Goal: Information Seeking & Learning: Learn about a topic

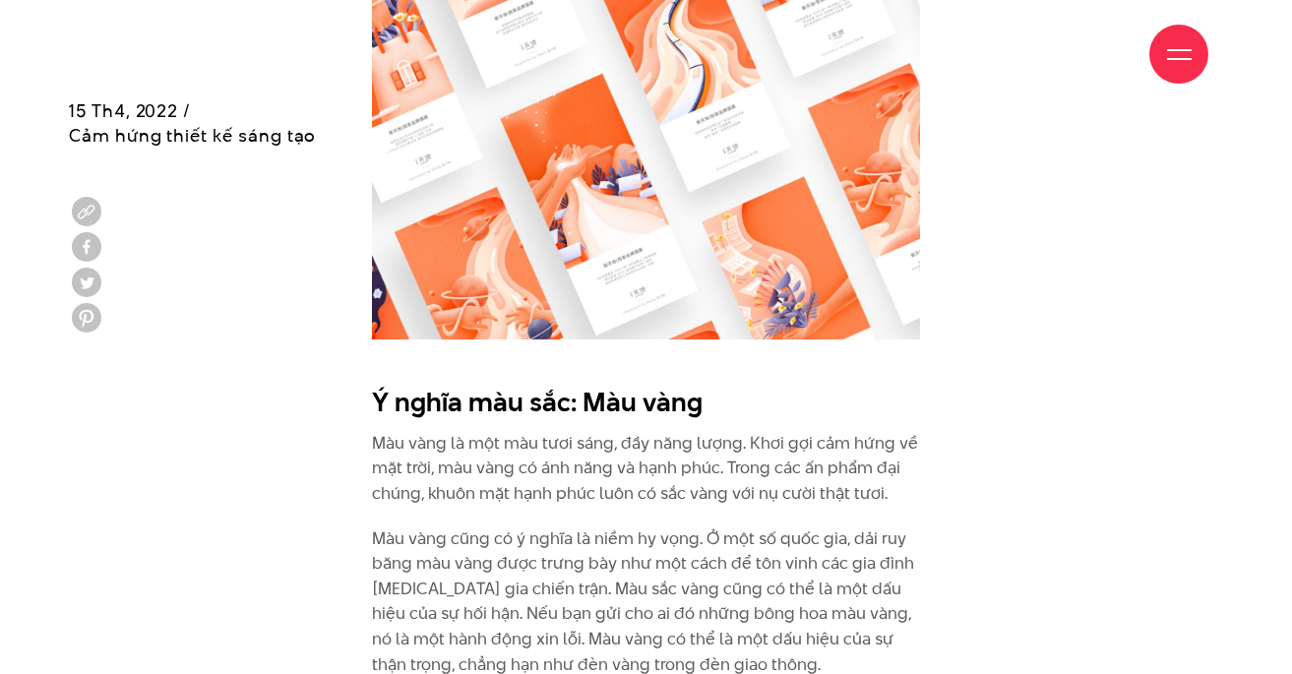
scroll to position [3479, 0]
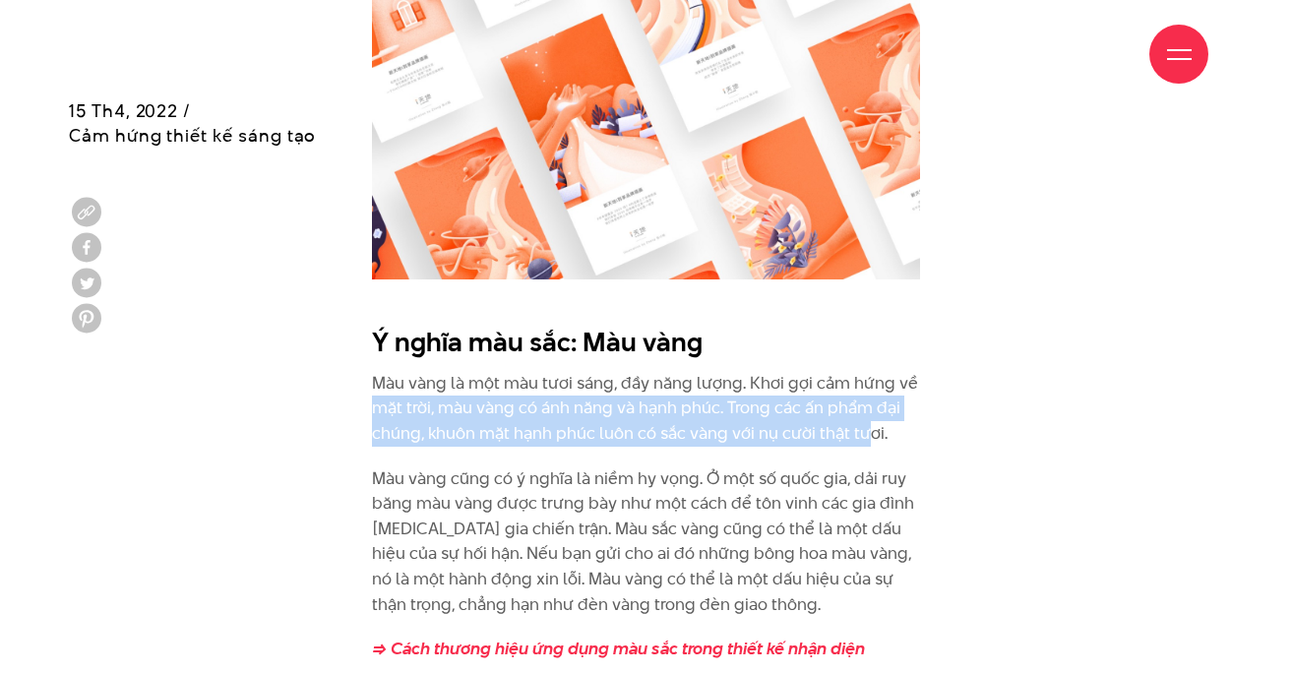
drag, startPoint x: 383, startPoint y: 387, endPoint x: 869, endPoint y: 395, distance: 486.0
click at [869, 395] on p "Màu vàng là một màu tươi sáng, đầy năng lượng. Khơi gợi cảm hứng về mặt trời, m…" at bounding box center [646, 409] width 548 height 76
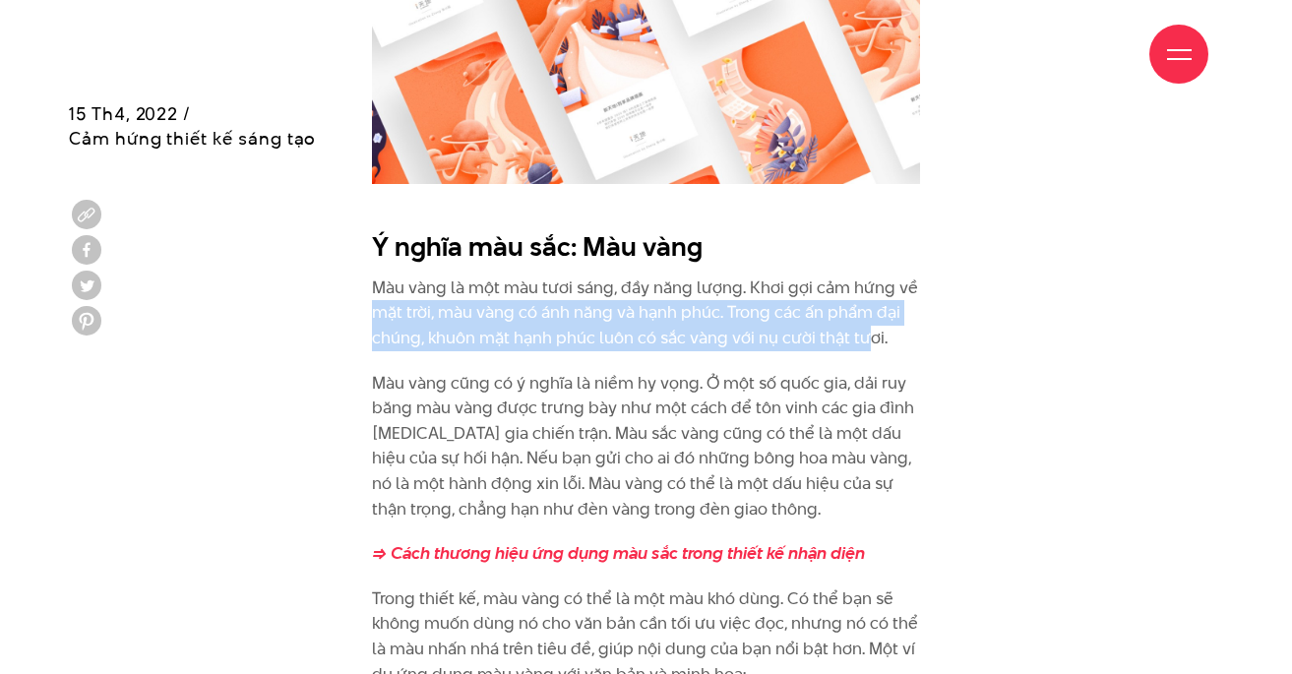
scroll to position [3574, 0]
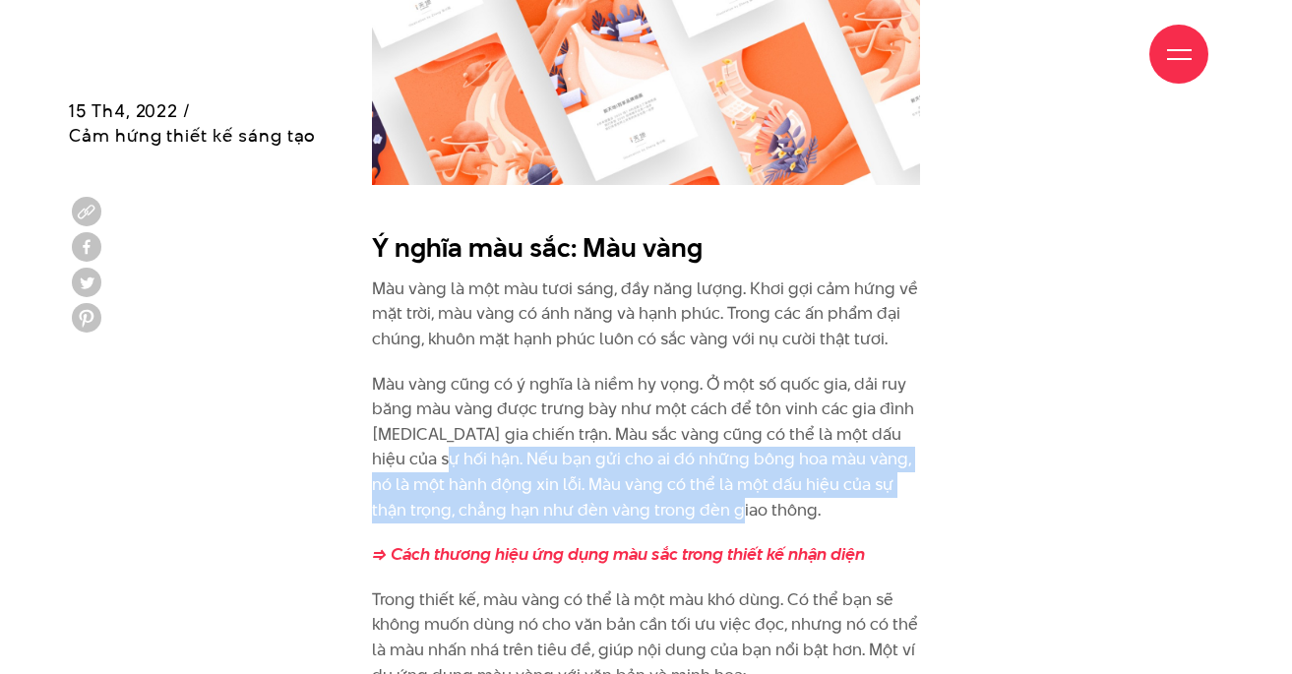
drag, startPoint x: 434, startPoint y: 438, endPoint x: 910, endPoint y: 480, distance: 478.0
click at [910, 480] on p "Màu vàng cũng có ý nghĩa là niềm hy vọng. Ở một số quốc gia, dải ruy băng màu v…" at bounding box center [646, 447] width 548 height 151
drag, startPoint x: 756, startPoint y: 479, endPoint x: 739, endPoint y: 450, distance: 34.4
click at [755, 479] on p "Màu vàng cũng có ý nghĩa là niềm hy vọng. Ở một số quốc gia, dải ruy băng màu v…" at bounding box center [646, 447] width 548 height 151
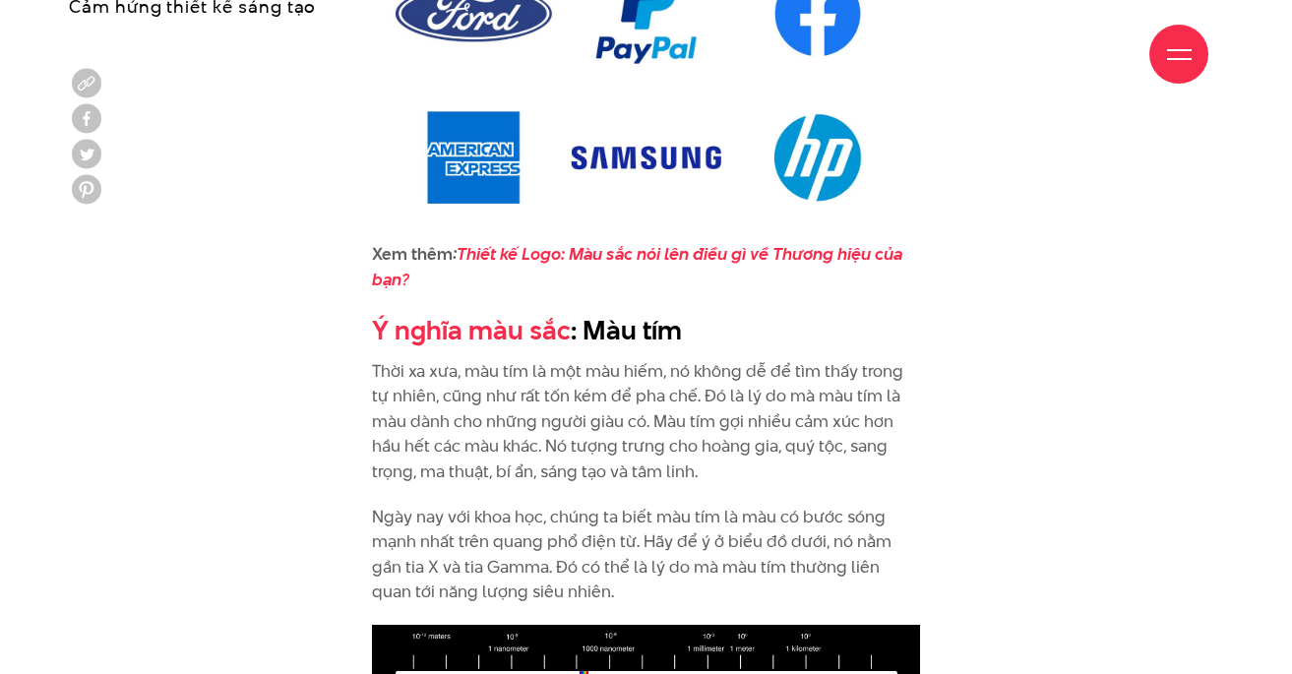
scroll to position [5997, 0]
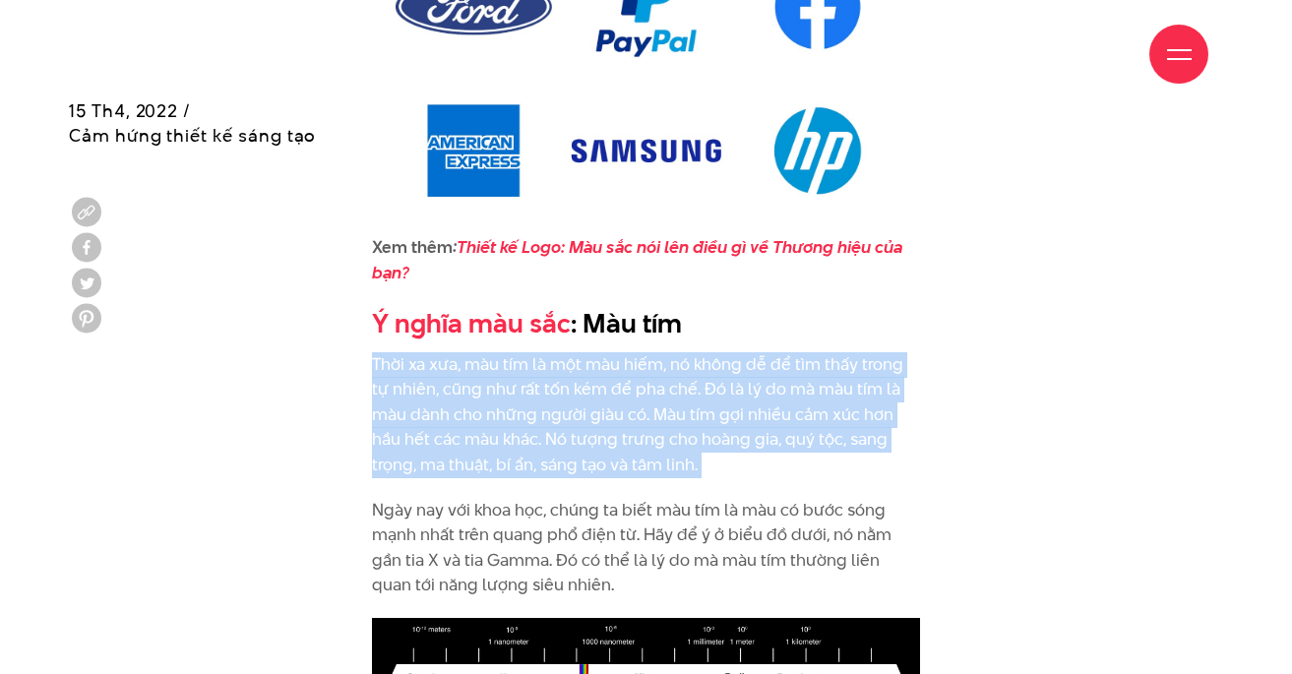
drag, startPoint x: 375, startPoint y: 307, endPoint x: 786, endPoint y: 428, distance: 428.6
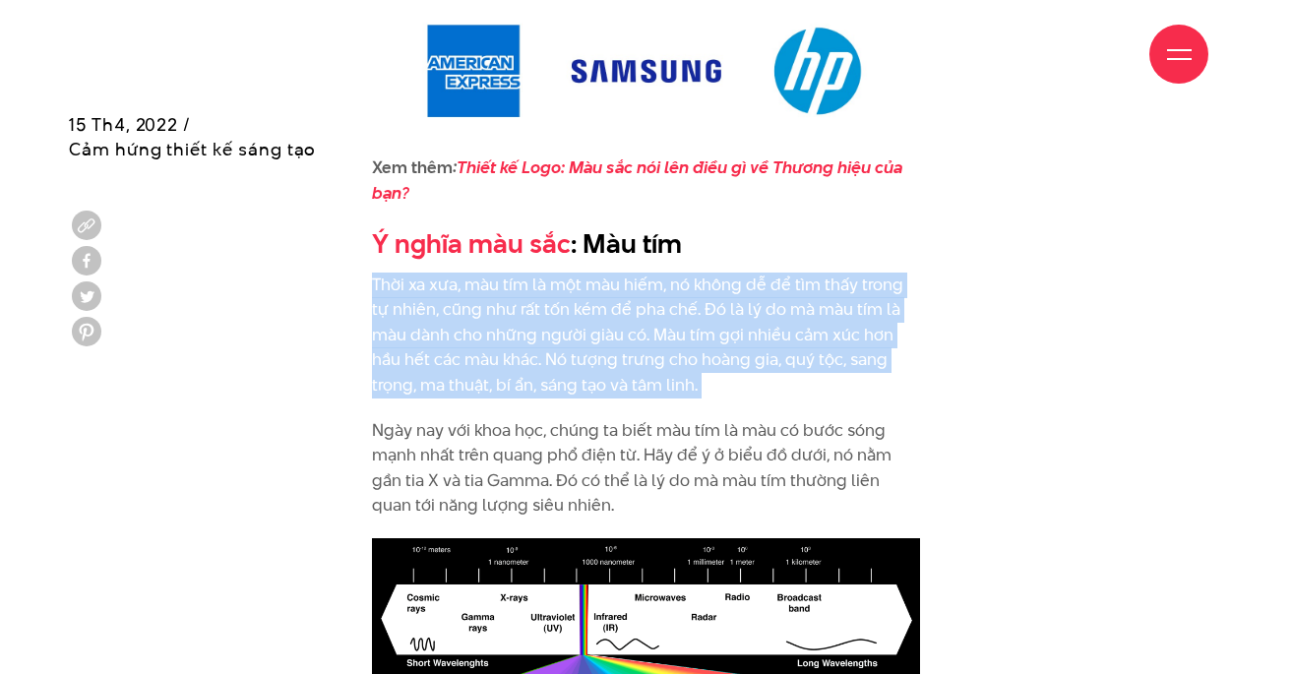
scroll to position [6090, 0]
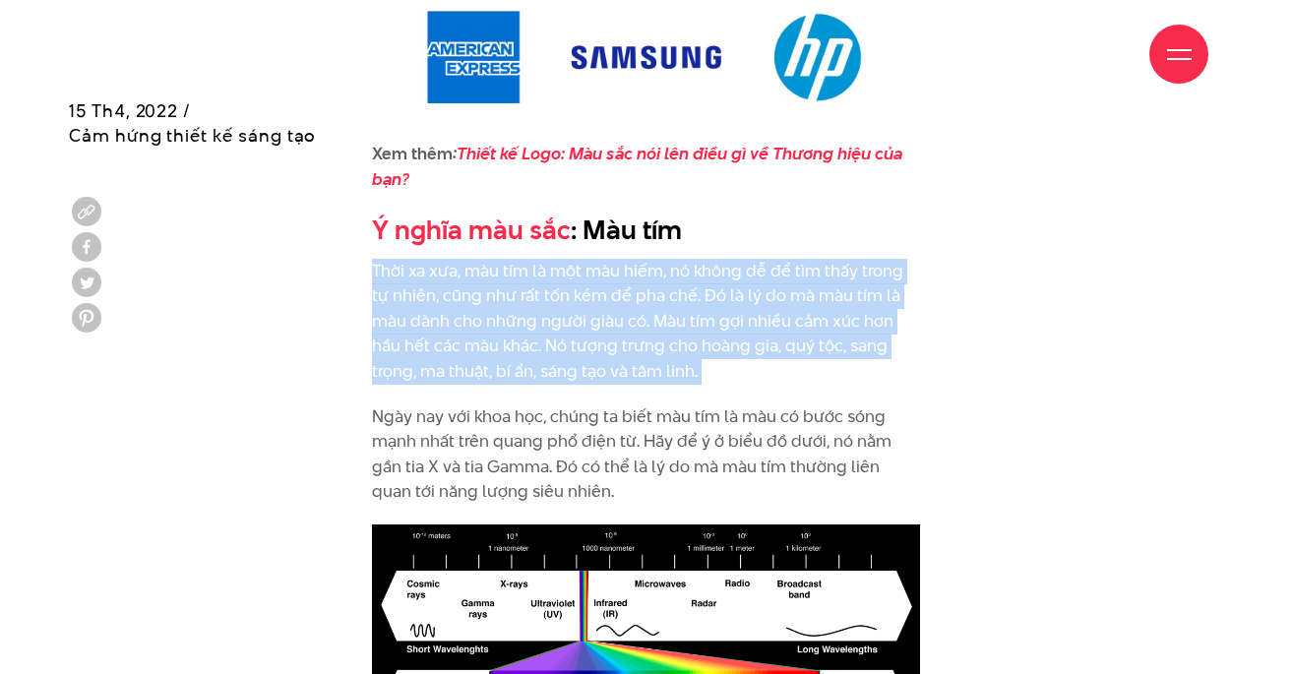
click at [664, 321] on p "Thời xa xưa, màu tím là một màu hiếm, nó không dễ để tìm thấy trong tự nhiên, c…" at bounding box center [646, 322] width 548 height 126
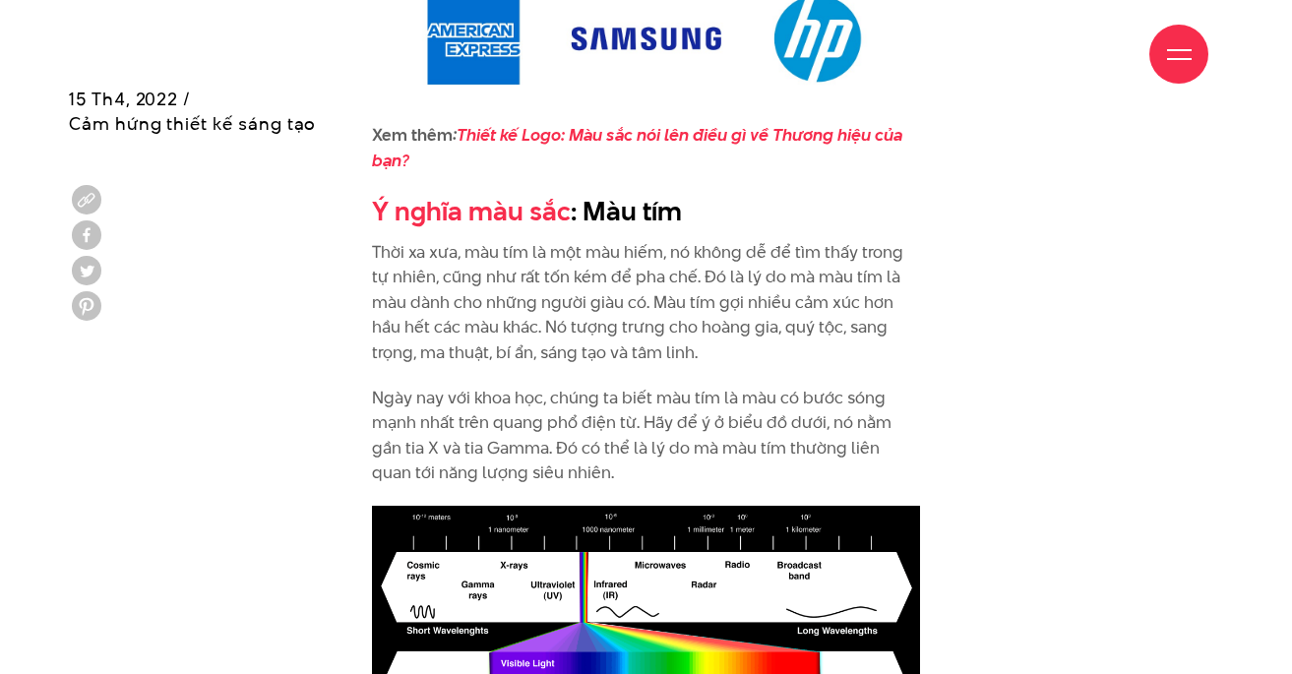
scroll to position [6130, 0]
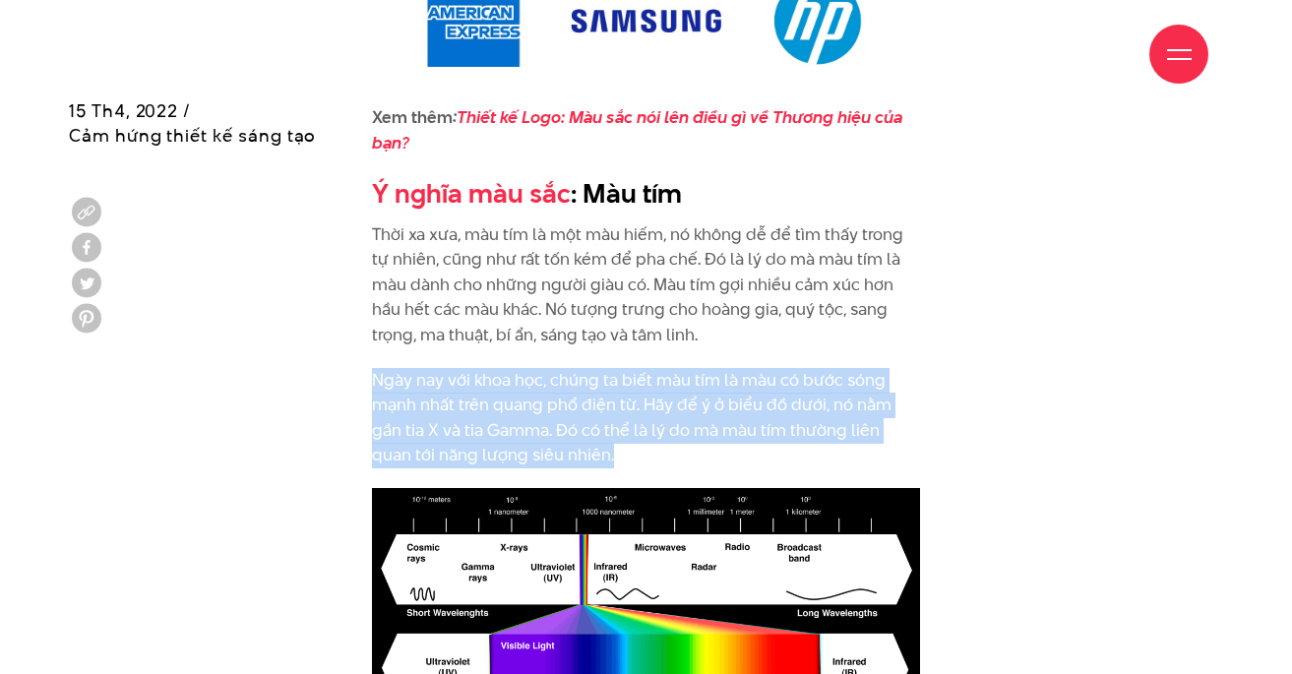
drag, startPoint x: 377, startPoint y: 328, endPoint x: 779, endPoint y: 401, distance: 409.0
click at [779, 401] on p "Ngày nay với khoa học, chúng ta biết màu tím là màu có bước sóng mạnh nhất trên…" at bounding box center [646, 418] width 548 height 100
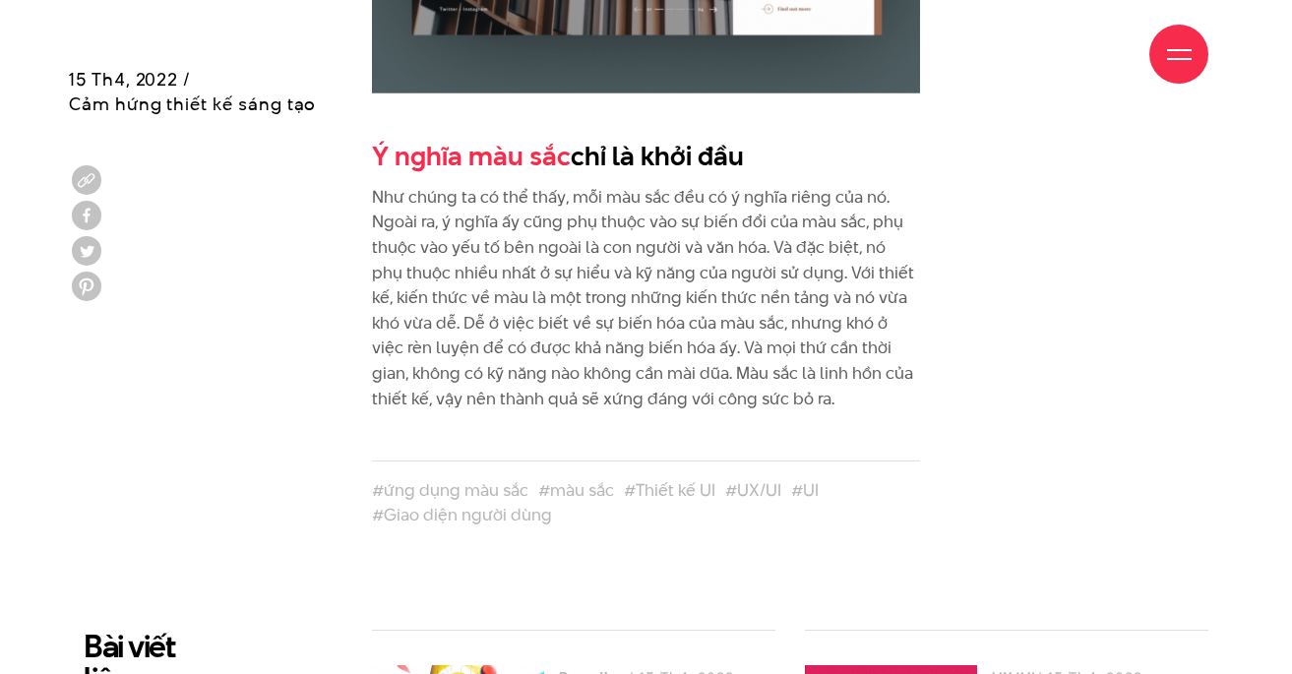
scroll to position [9031, 0]
